Goal: Complete application form

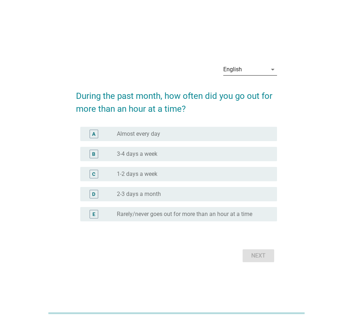
click at [243, 69] on div "English" at bounding box center [245, 69] width 44 height 11
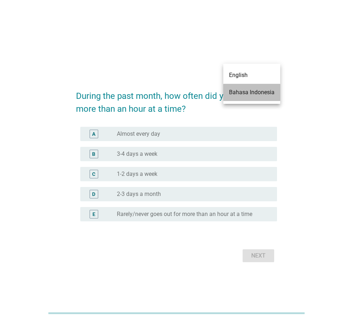
click at [239, 94] on div "Bahasa Indonesia" at bounding box center [252, 92] width 46 height 9
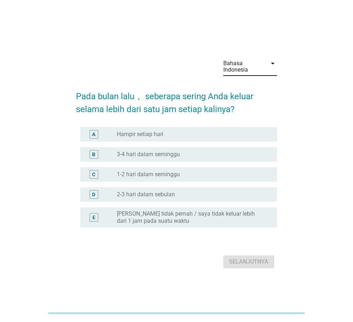
click at [175, 198] on div "radio_button_unchecked 2-3 hari dalam sebulan" at bounding box center [194, 194] width 154 height 9
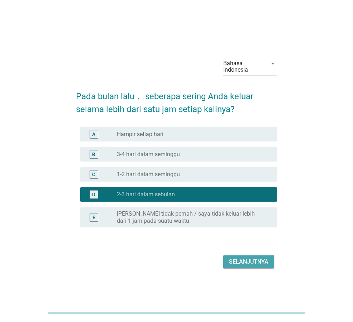
click at [260, 262] on div "Selanjutnya" at bounding box center [248, 262] width 39 height 9
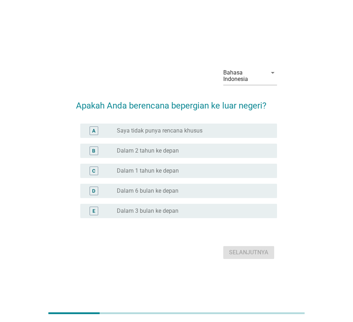
click at [235, 132] on div "radio_button_unchecked Saya tidak punya rencana khusus" at bounding box center [191, 130] width 149 height 7
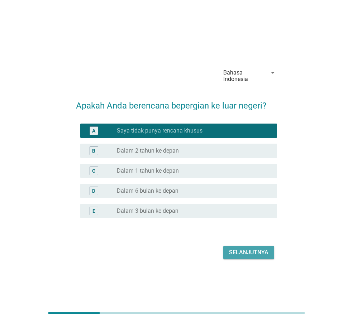
click at [264, 253] on div "Selanjutnya" at bounding box center [248, 252] width 39 height 9
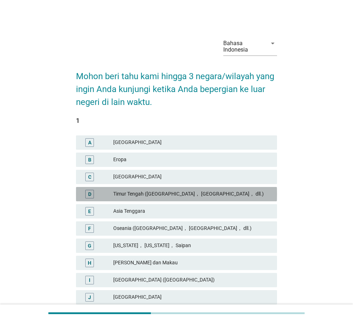
click at [266, 194] on div "Timur Tengah ([GEOGRAPHIC_DATA]， [GEOGRAPHIC_DATA]， dll.)" at bounding box center [192, 194] width 158 height 9
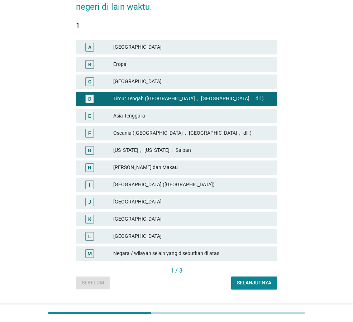
scroll to position [108, 0]
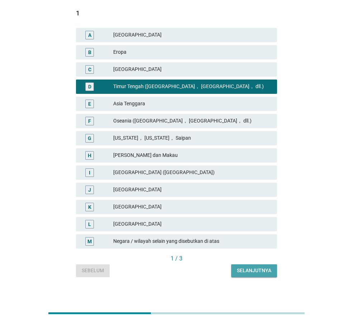
click at [260, 270] on div "Selanjutnya" at bounding box center [254, 271] width 34 height 8
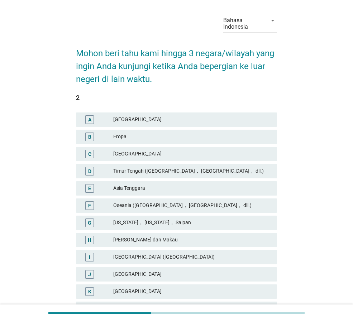
scroll to position [36, 0]
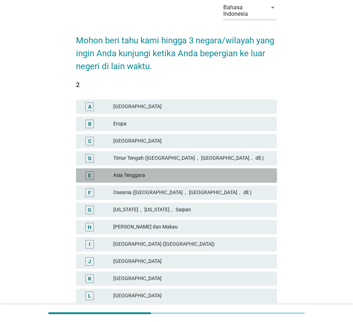
click at [254, 177] on div "Asia Tenggara" at bounding box center [192, 175] width 158 height 9
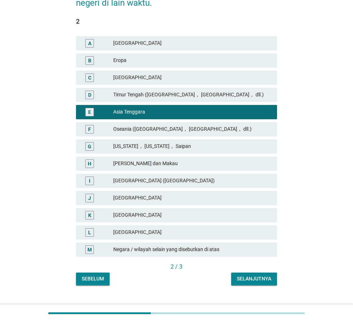
scroll to position [112, 0]
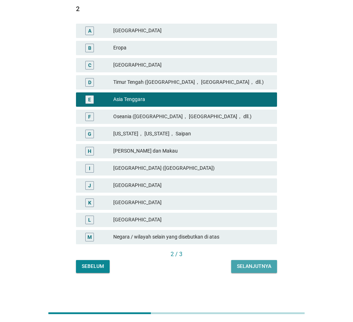
click at [260, 268] on div "Selanjutnya" at bounding box center [254, 267] width 34 height 8
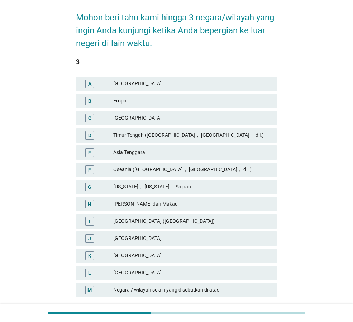
scroll to position [72, 0]
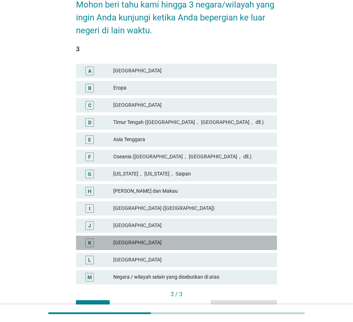
click at [157, 246] on div "[GEOGRAPHIC_DATA]" at bounding box center [192, 243] width 158 height 9
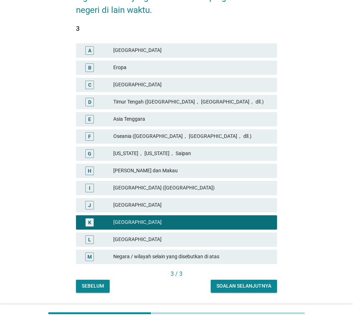
scroll to position [112, 0]
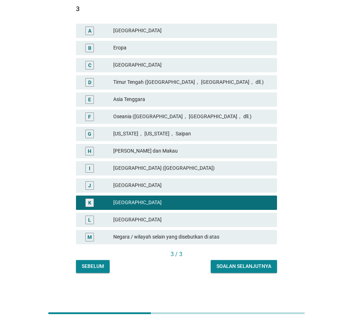
click at [220, 267] on div "Soalan selanjutnya" at bounding box center [244, 267] width 55 height 8
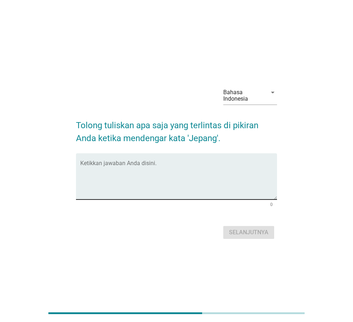
click at [203, 170] on textarea "Ketikkan jawaban Anda disini." at bounding box center [178, 181] width 197 height 38
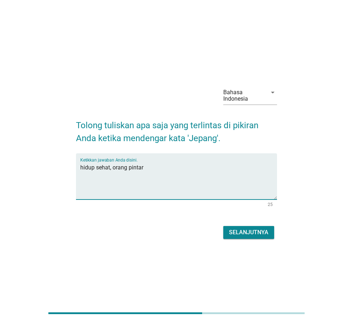
type textarea "hidup sehat, orang pintar"
click at [246, 234] on div "Selanjutnya" at bounding box center [248, 232] width 39 height 9
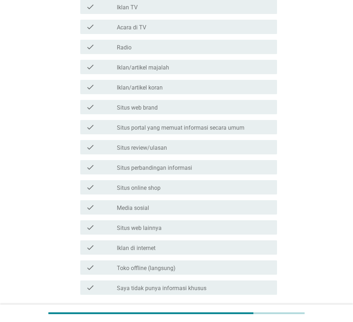
scroll to position [143, 0]
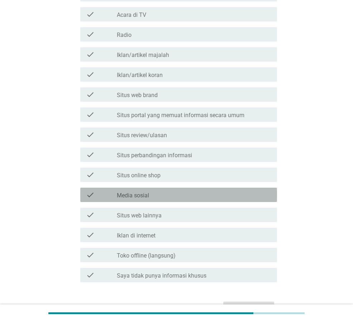
click at [174, 197] on div "check_box_outline_blank Media sosial" at bounding box center [194, 195] width 154 height 9
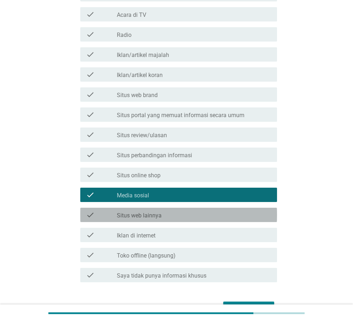
click at [163, 218] on div "check_box_outline_blank Situs web lainnya" at bounding box center [194, 215] width 154 height 9
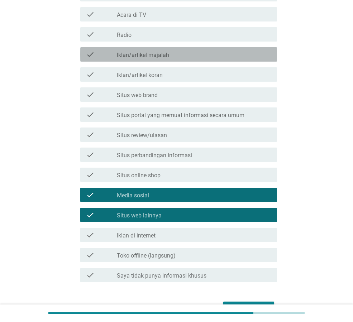
click at [208, 53] on div "check_box_outline_blank Iklan/artikel majalah" at bounding box center [194, 54] width 154 height 9
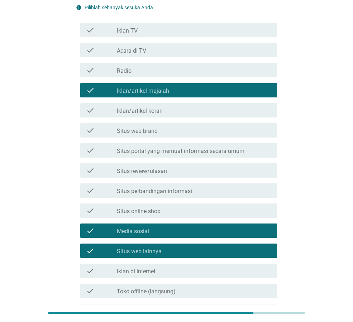
scroll to position [0, 0]
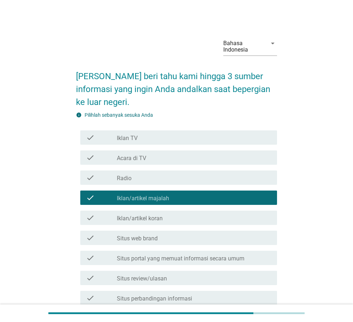
click at [188, 138] on div "check_box_outline_blank Iklan TV" at bounding box center [194, 137] width 154 height 9
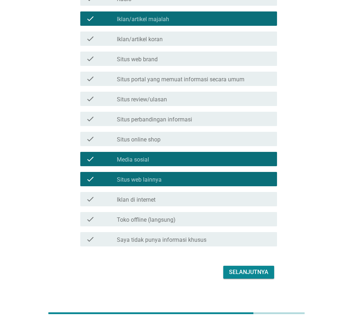
scroll to position [187, 0]
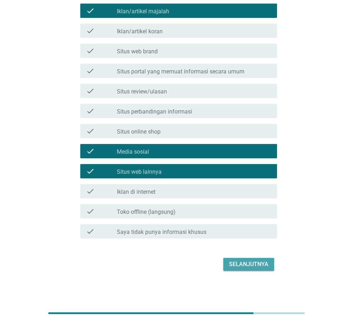
click at [257, 263] on div "Selanjutnya" at bounding box center [248, 264] width 39 height 9
